Goal: Task Accomplishment & Management: Use online tool/utility

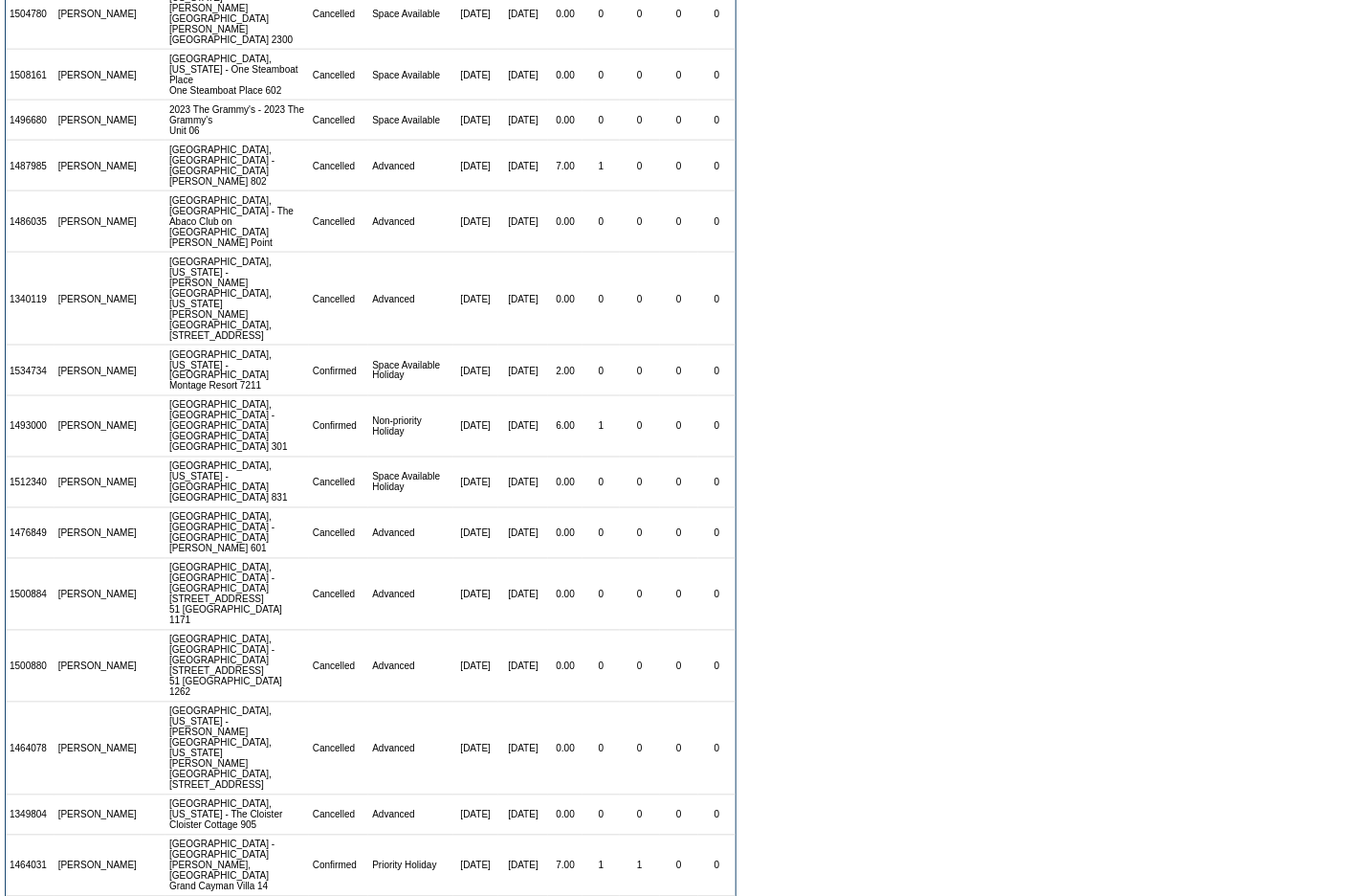
scroll to position [1401, 0]
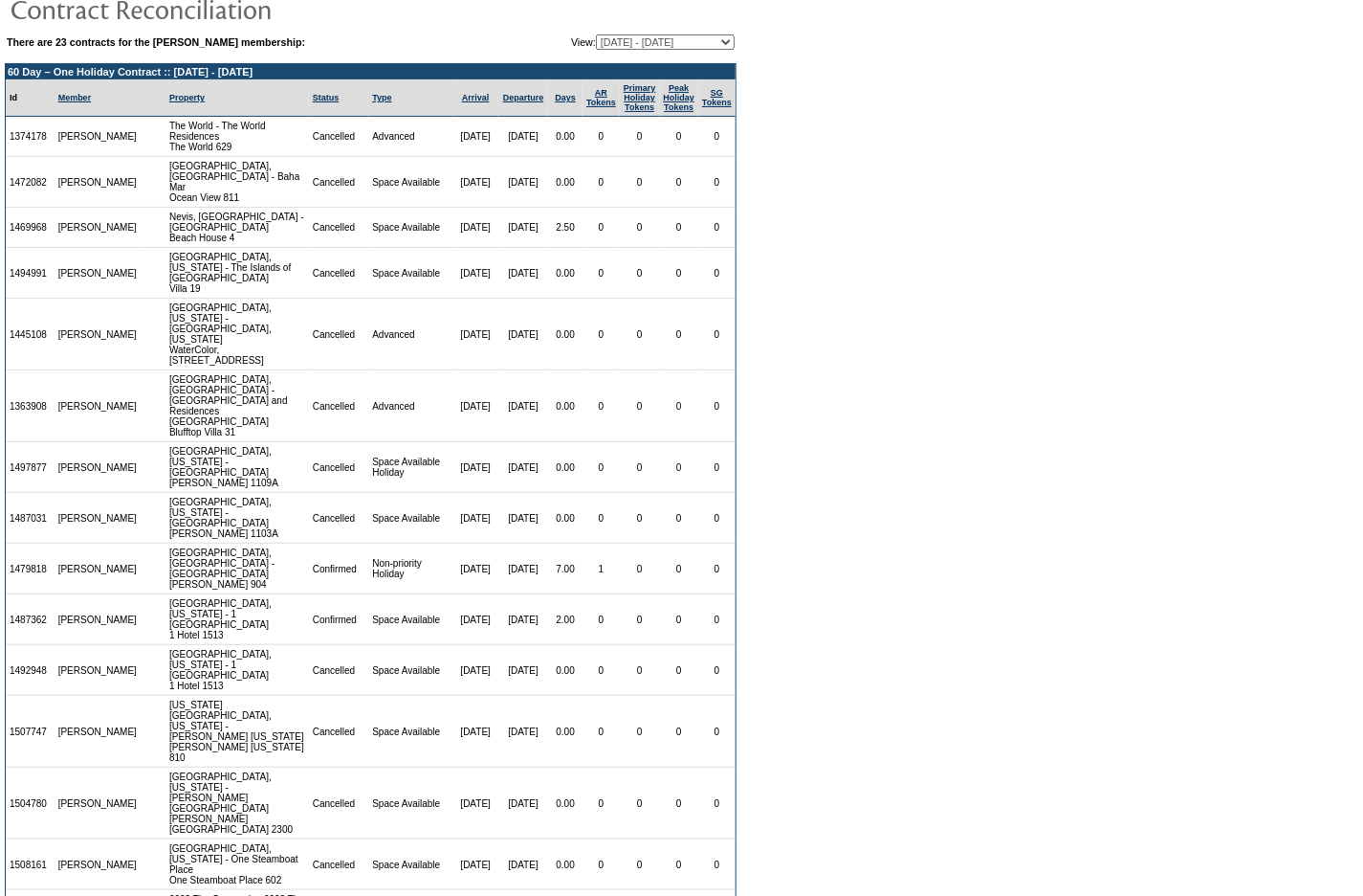
scroll to position [0, 0]
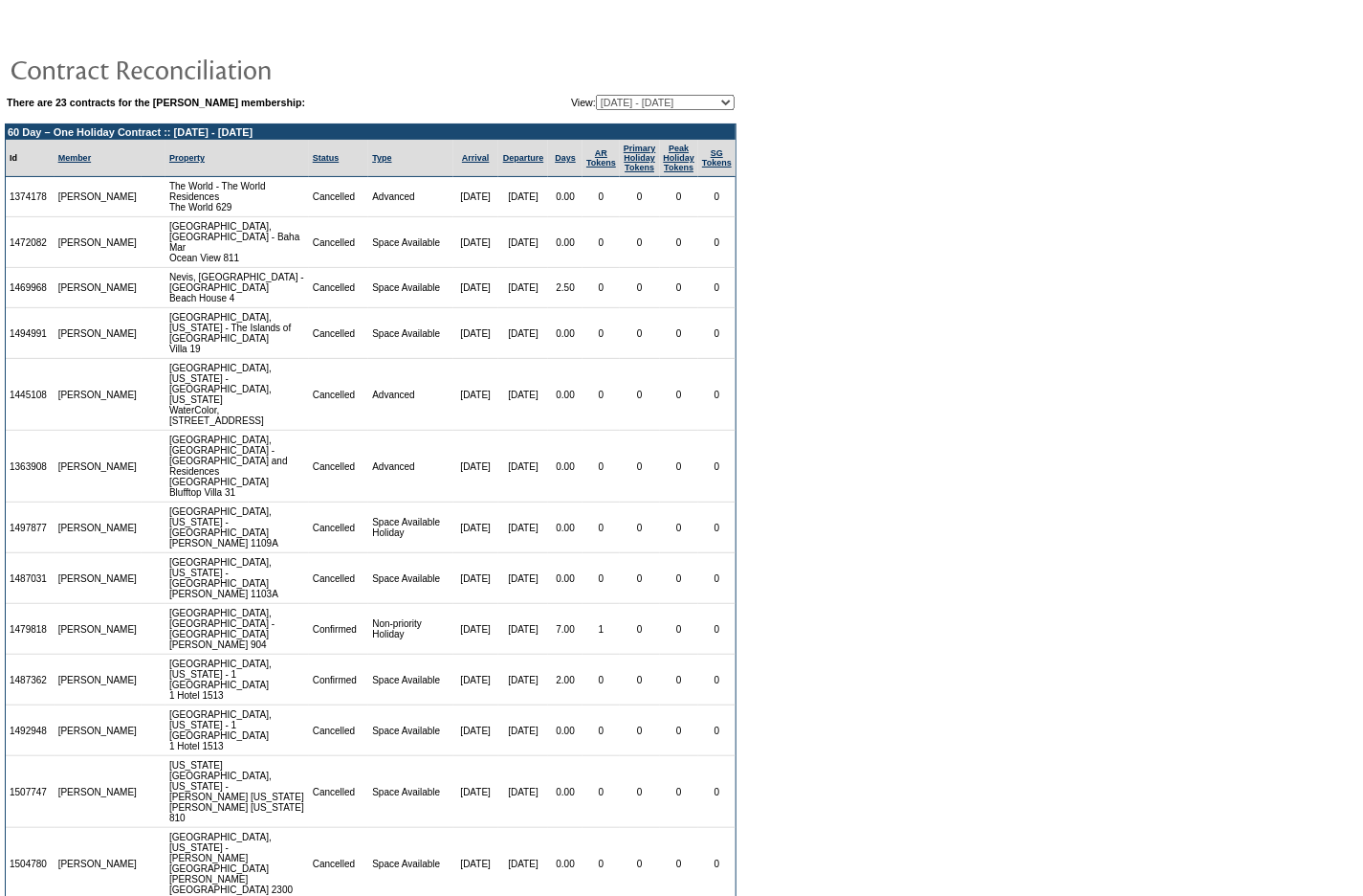
click at [681, 100] on select "[DATE] - [DATE] [DATE] - [DATE] [DATE] - [DATE] [DATE] - [DATE] [DATE] - [DATE]…" at bounding box center [665, 102] width 139 height 15
select select "116333"
click at [596, 95] on select "[DATE] - [DATE] [DATE] - [DATE] [DATE] - [DATE] [DATE] - [DATE] [DATE] - [DATE]…" at bounding box center [665, 102] width 139 height 15
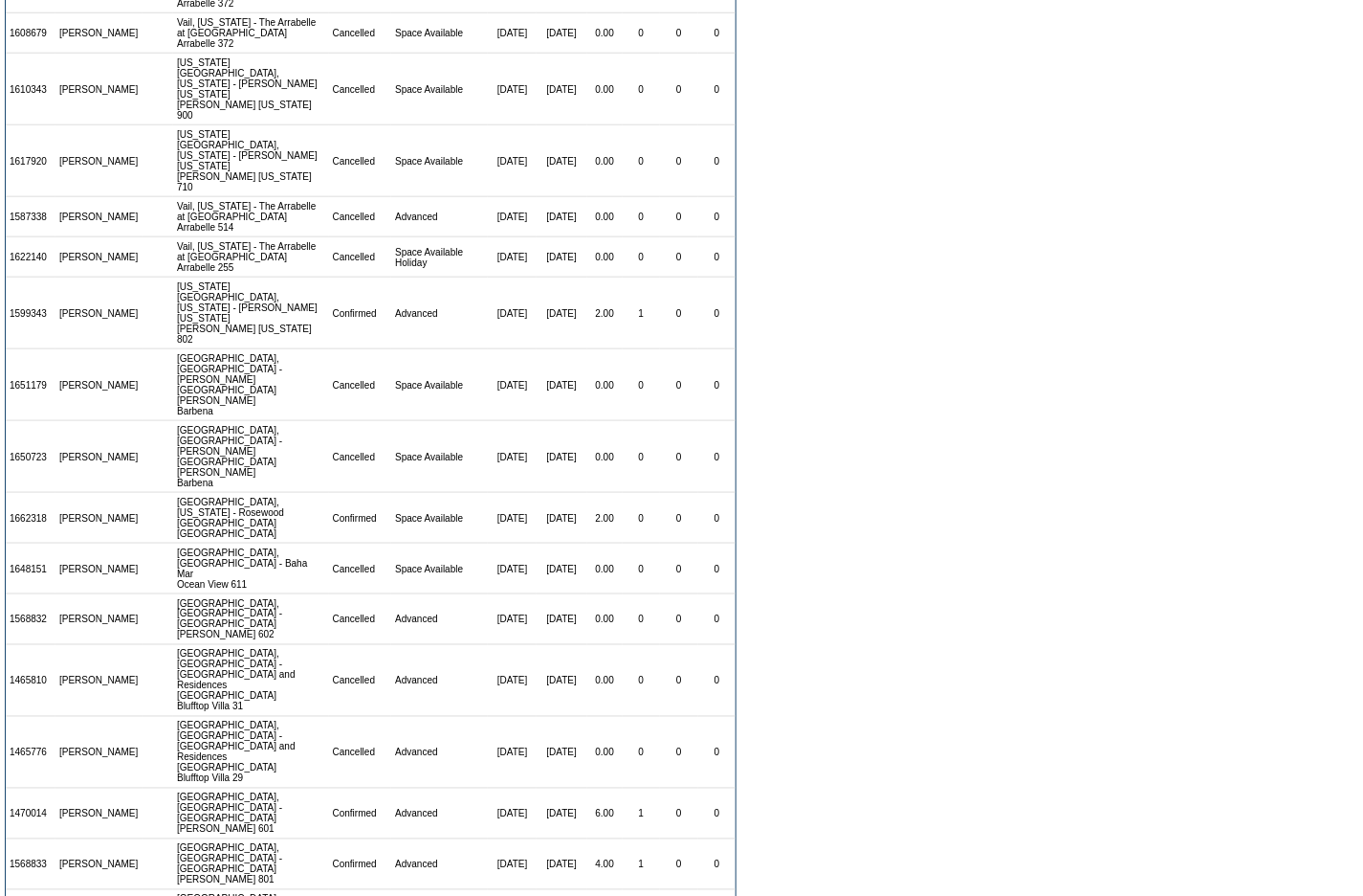
scroll to position [699, 0]
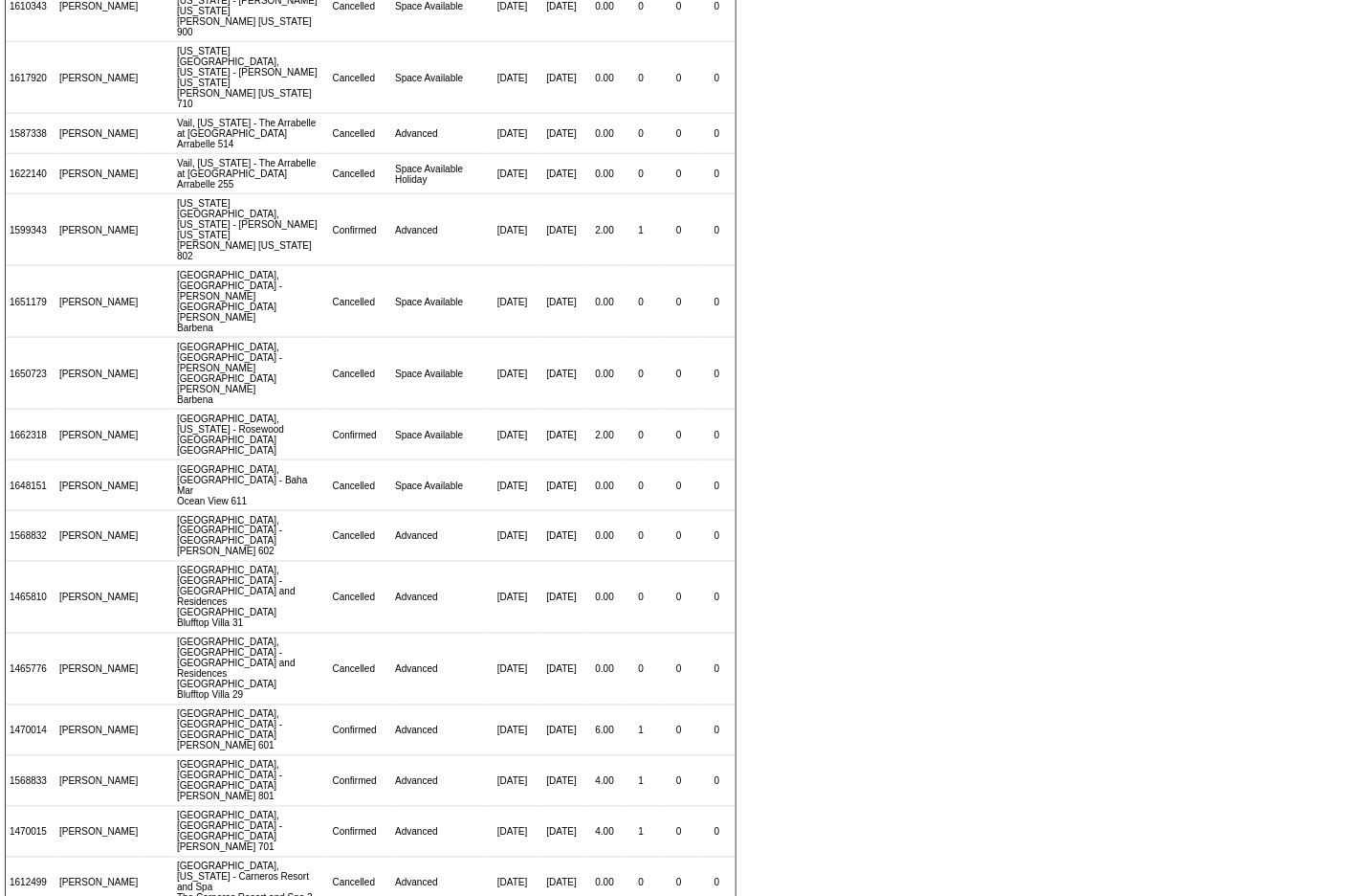
click at [948, 557] on form "There are 23 contracts for the Andy Quartner membership: View: 09/01/06 - 09/30…" at bounding box center [681, 166] width 1363 height 1731
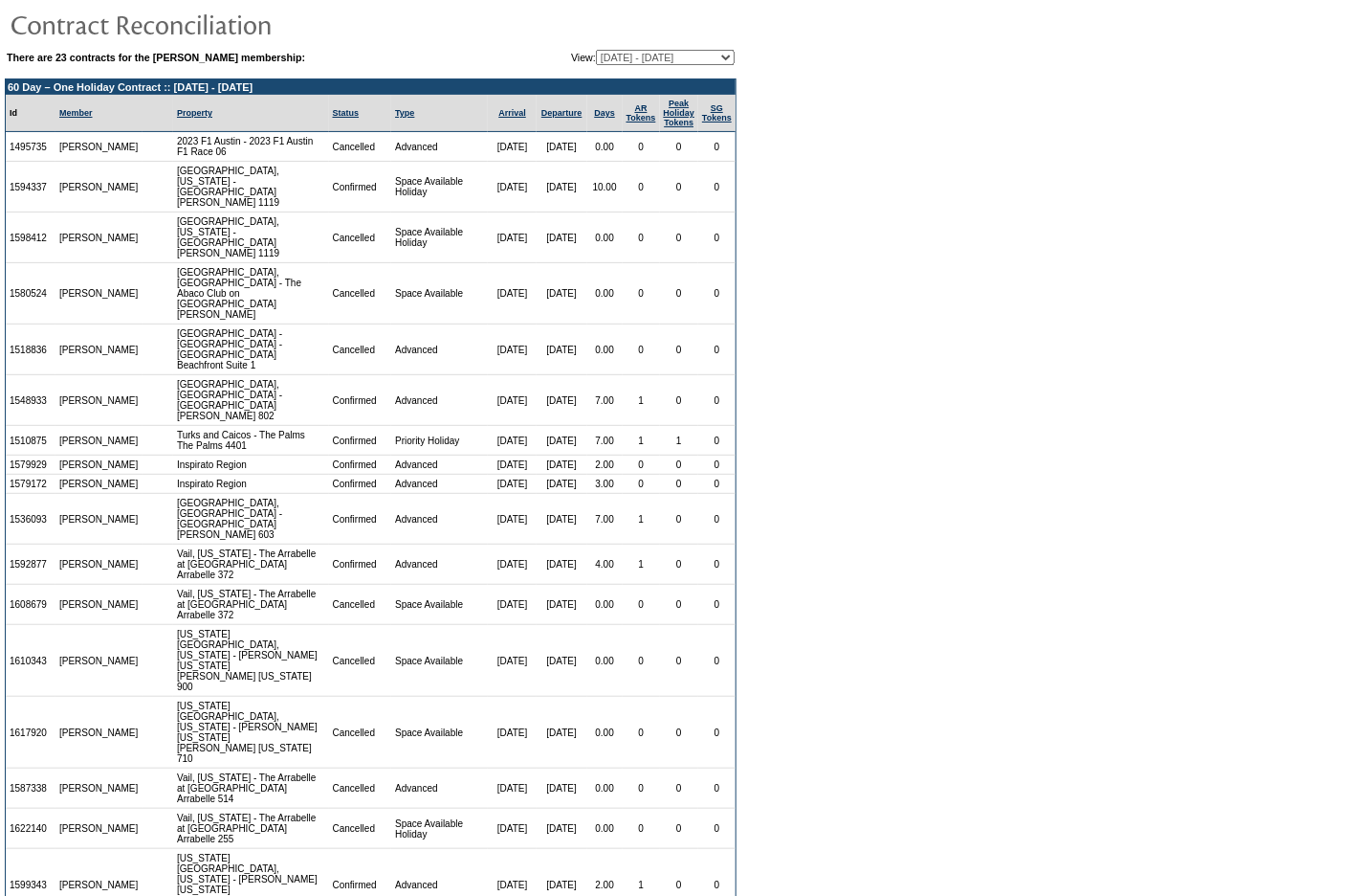
scroll to position [0, 0]
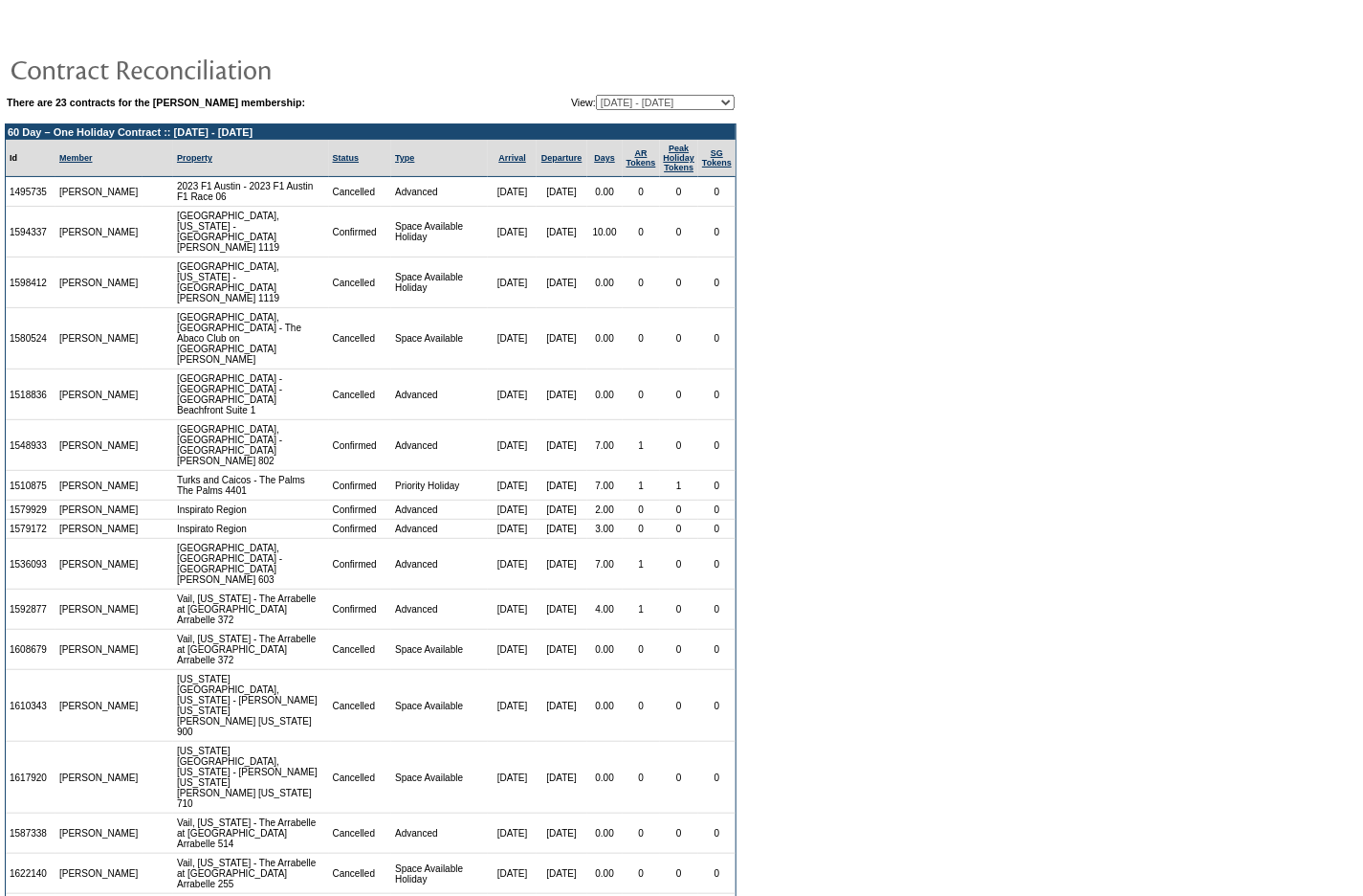
click at [626, 100] on select "09/01/06 - 09/30/07 10/01/07 - 09/30/08 10/01/08 - 09/30/09 10/01/09 - 09/30/10…" at bounding box center [665, 102] width 139 height 15
select select "121203"
click at [596, 95] on select "09/01/06 - 09/30/07 10/01/07 - 09/30/08 10/01/08 - 09/30/09 10/01/09 - 09/30/10…" at bounding box center [665, 102] width 139 height 15
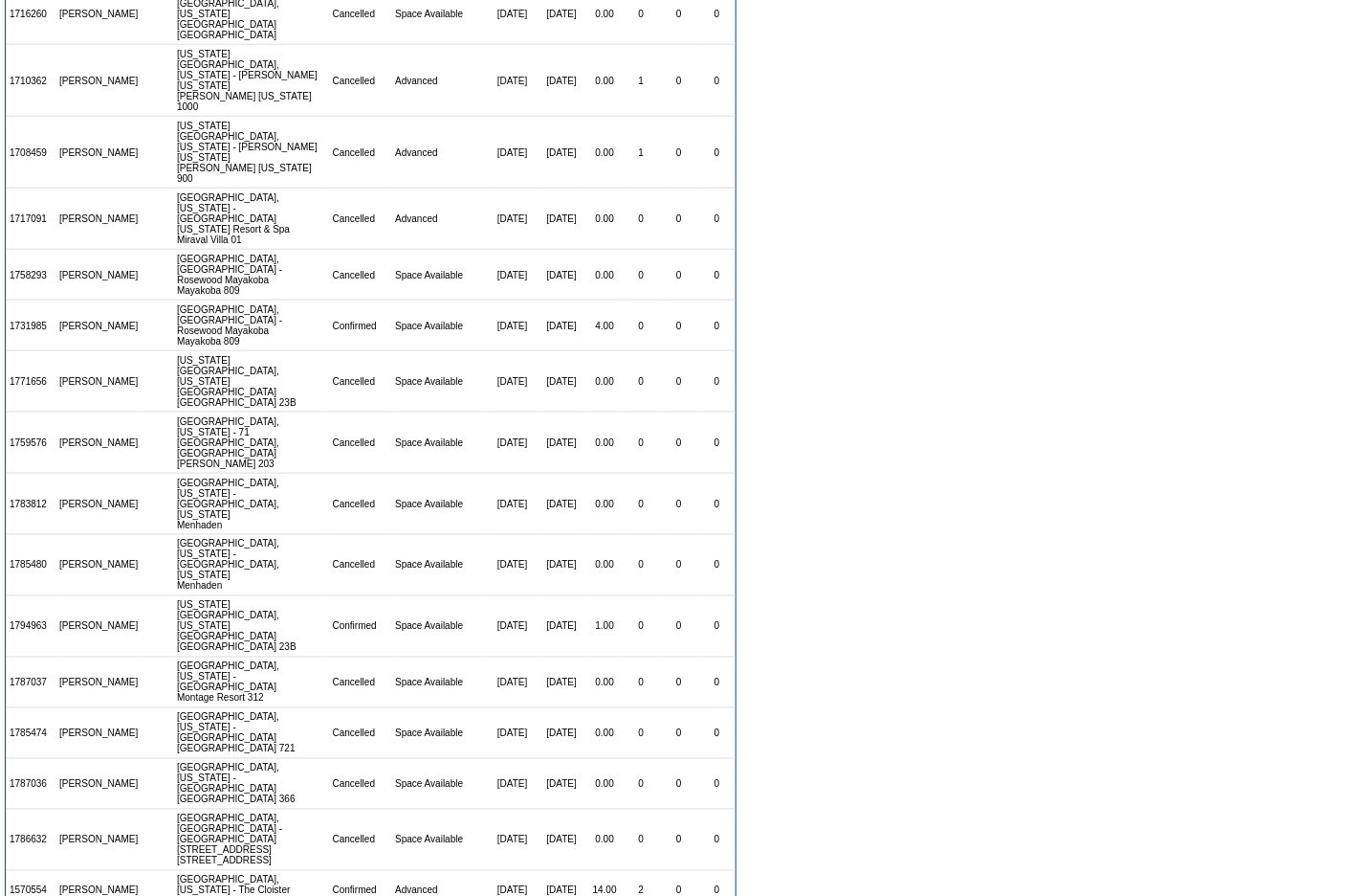
scroll to position [687, 0]
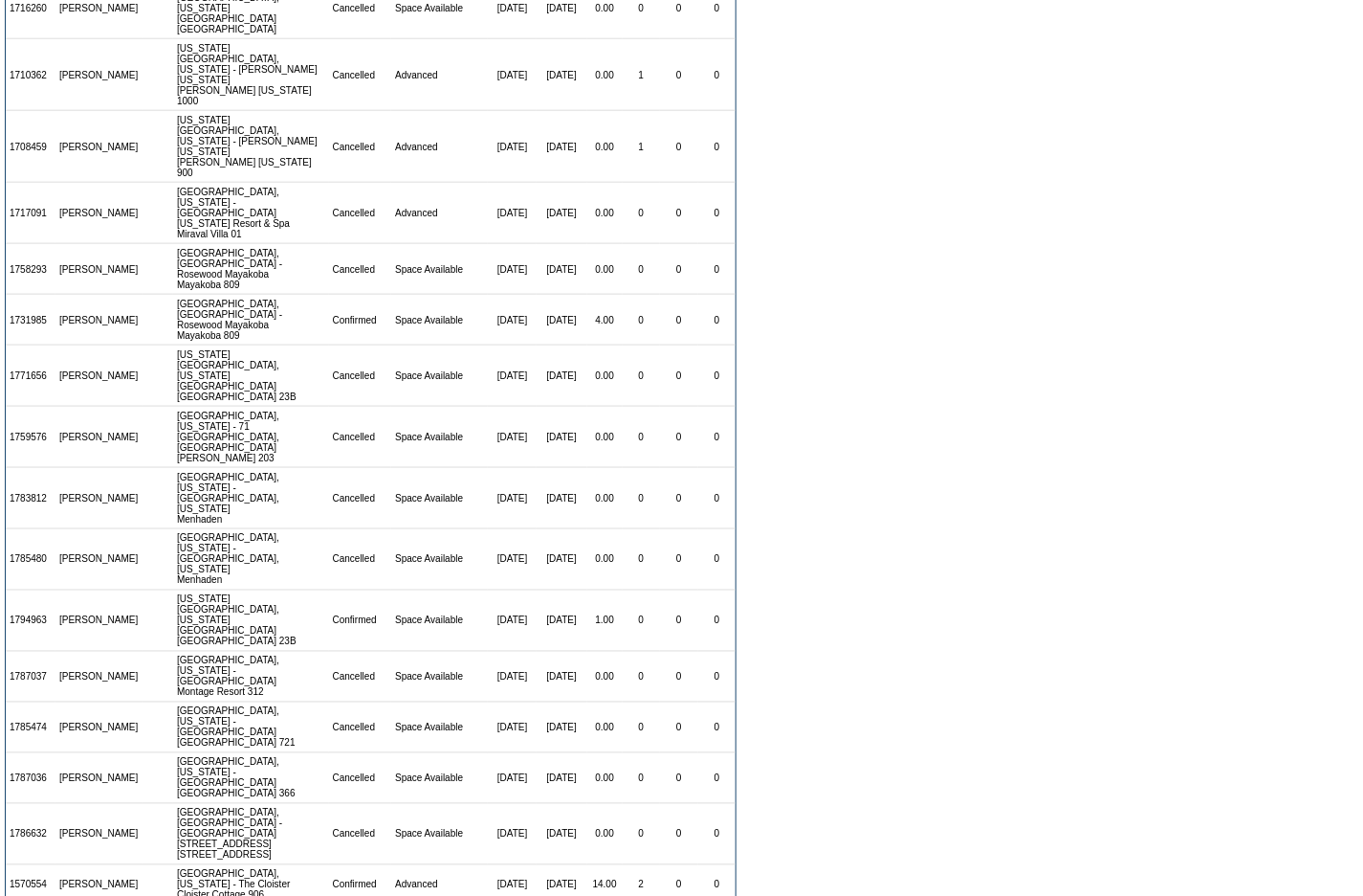
drag, startPoint x: 577, startPoint y: 816, endPoint x: 604, endPoint y: 816, distance: 26.8
